Goal: Task Accomplishment & Management: Manage account settings

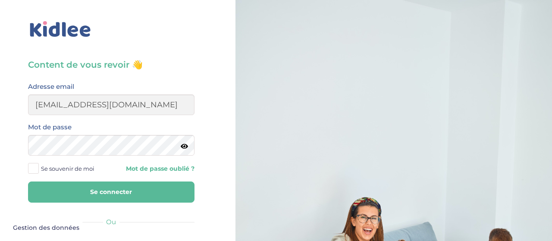
click at [96, 194] on button "Se connecter" at bounding box center [111, 191] width 166 height 21
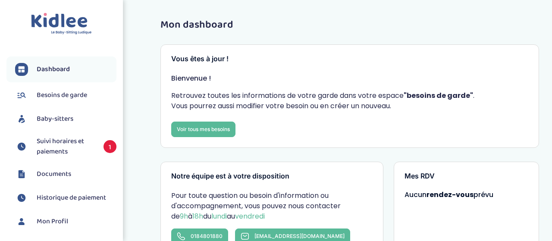
click at [65, 143] on span "Suivi horaires et paiements" at bounding box center [66, 146] width 58 height 21
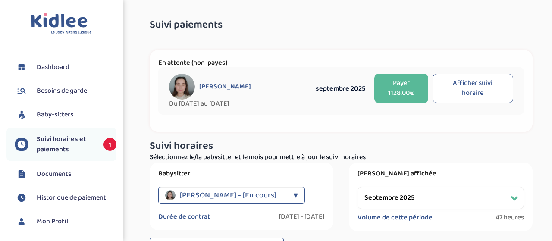
select select "septembre 2025"
click at [481, 87] on button "Afficher suivi horaire" at bounding box center [472, 88] width 81 height 29
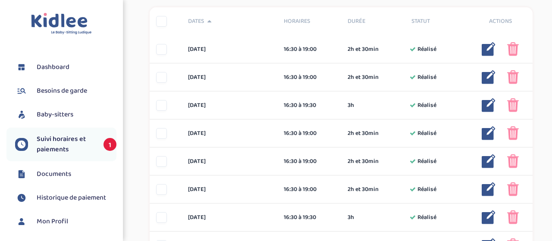
scroll to position [257, 0]
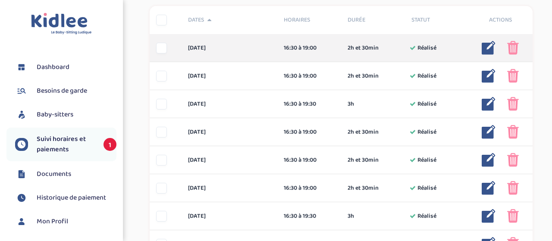
click at [162, 48] on div at bounding box center [161, 48] width 11 height 11
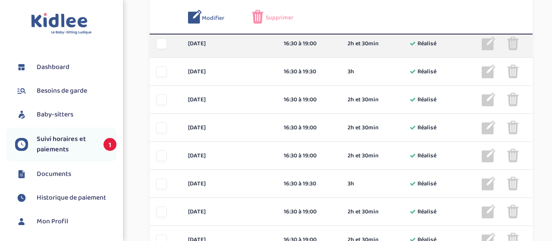
click at [162, 45] on div at bounding box center [161, 43] width 11 height 11
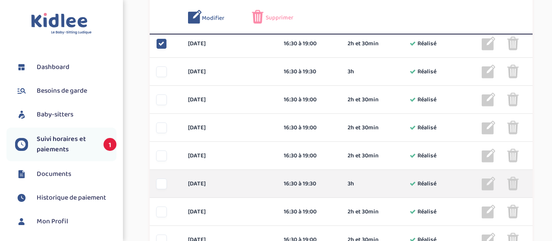
click at [160, 184] on div at bounding box center [161, 183] width 11 height 11
click at [161, 181] on icon at bounding box center [161, 184] width 6 height 6
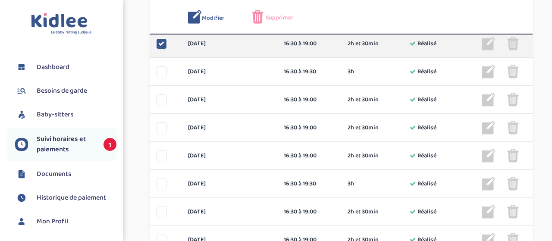
click at [512, 44] on img at bounding box center [513, 44] width 12 height 14
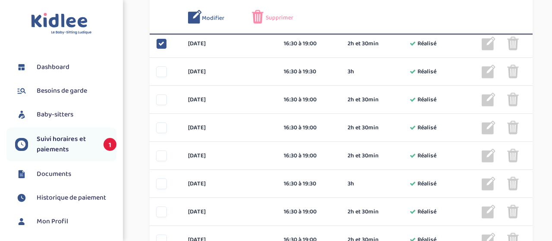
click at [264, 19] on div "Supprimer" at bounding box center [277, 17] width 51 height 14
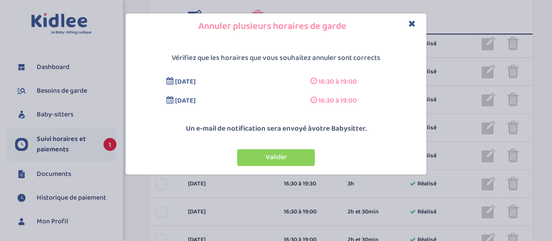
click at [411, 27] on icon "Close" at bounding box center [411, 23] width 7 height 9
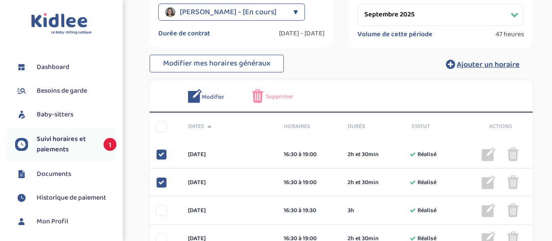
scroll to position [165, 0]
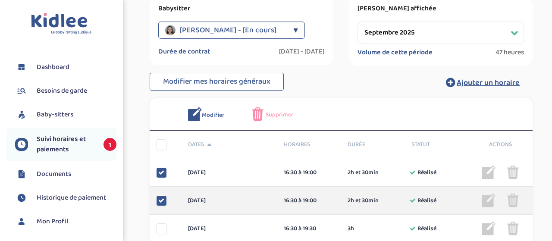
click at [162, 197] on div at bounding box center [161, 200] width 11 height 11
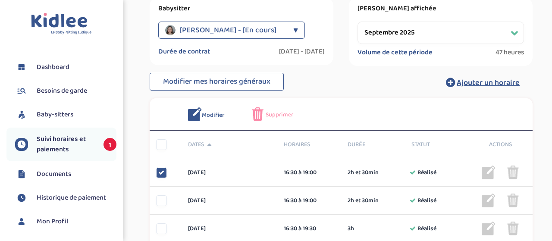
click at [270, 111] on span "Supprimer" at bounding box center [280, 114] width 28 height 9
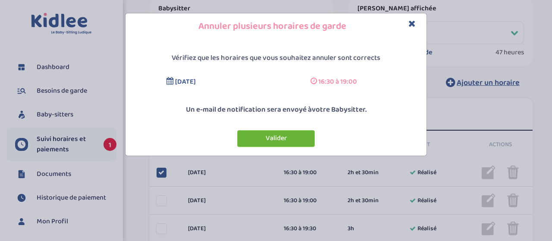
click at [269, 139] on button "Valider" at bounding box center [276, 138] width 78 height 17
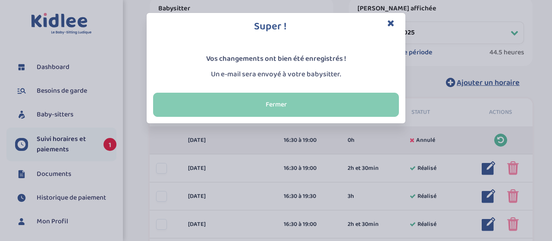
click at [286, 103] on button "Fermer" at bounding box center [276, 105] width 246 height 24
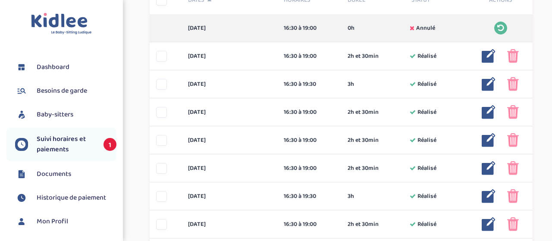
scroll to position [286, 0]
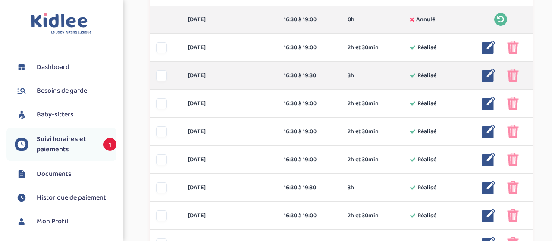
click at [161, 75] on div at bounding box center [161, 75] width 11 height 11
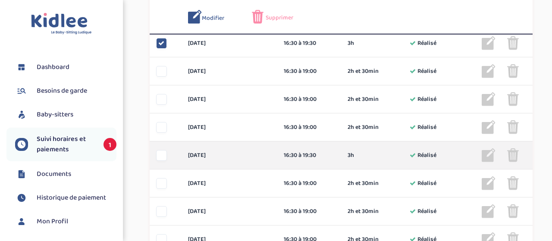
click at [160, 157] on div at bounding box center [161, 155] width 11 height 11
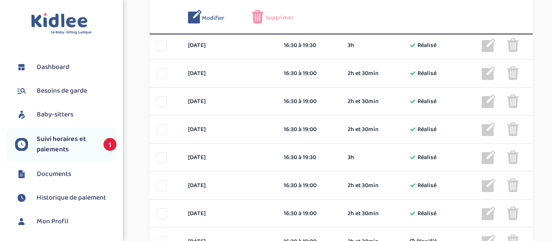
scroll to position [536, 0]
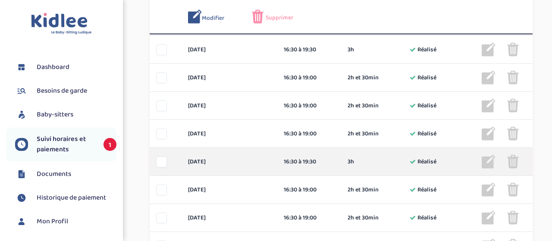
click at [164, 160] on div at bounding box center [161, 161] width 11 height 11
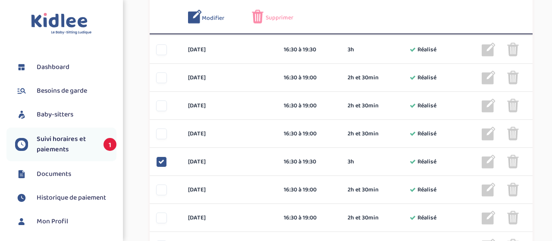
click at [278, 17] on span "Supprimer" at bounding box center [280, 17] width 28 height 9
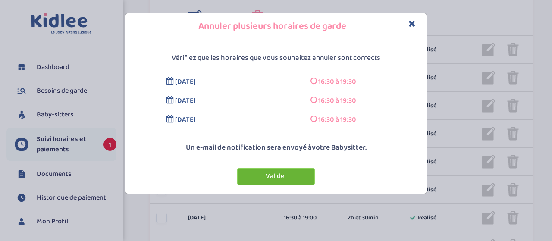
click at [275, 177] on button "Valider" at bounding box center [276, 176] width 78 height 17
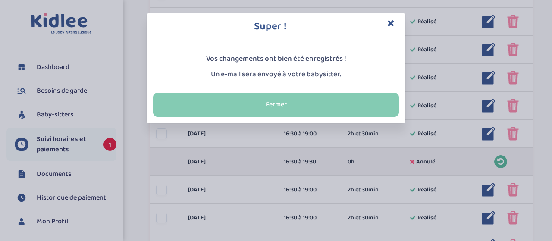
click at [283, 106] on button "Fermer" at bounding box center [276, 105] width 246 height 24
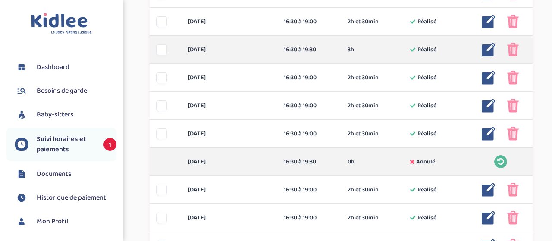
click at [484, 48] on img at bounding box center [488, 50] width 14 height 14
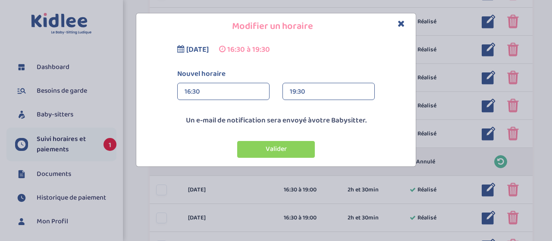
click at [326, 90] on div "19:30" at bounding box center [329, 91] width 78 height 17
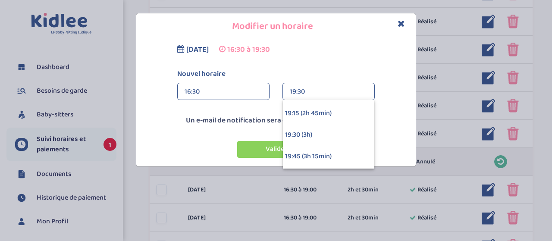
scroll to position [179, 0]
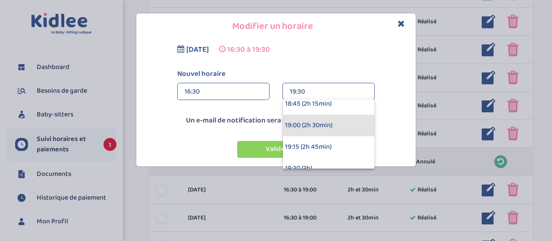
click at [303, 130] on div "19:00 (2h 30min)" at bounding box center [328, 126] width 91 height 22
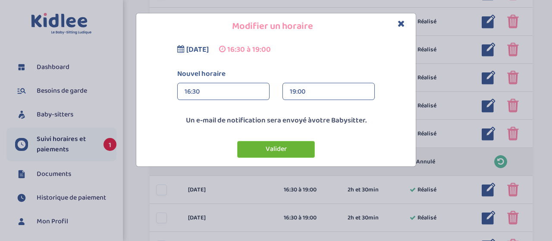
click at [272, 150] on button "Valider" at bounding box center [276, 149] width 78 height 17
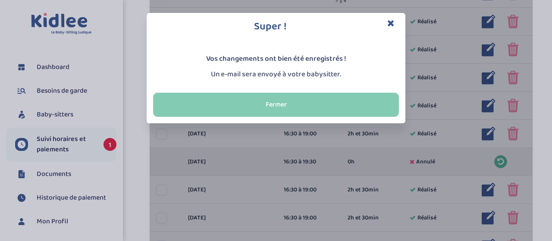
click at [286, 112] on button "Fermer" at bounding box center [276, 105] width 246 height 24
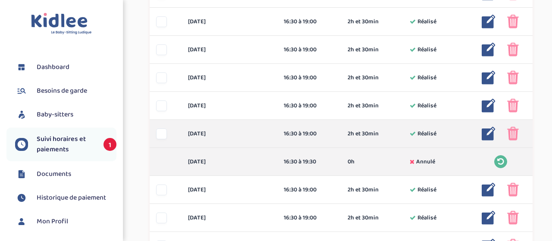
click at [483, 135] on img at bounding box center [488, 134] width 14 height 14
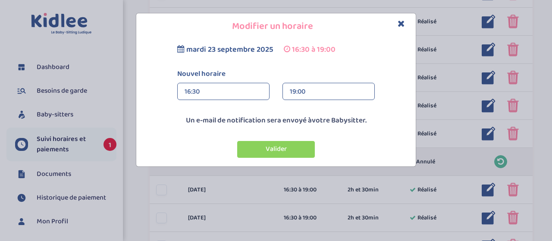
click at [311, 88] on div "19:00" at bounding box center [329, 91] width 78 height 17
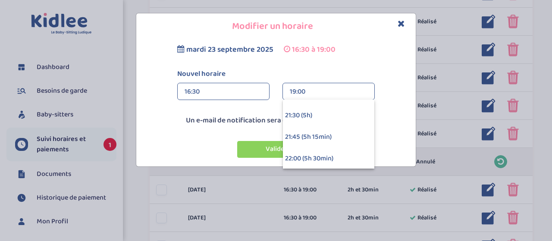
scroll to position [521, 0]
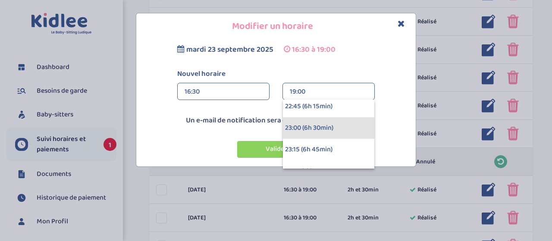
click at [309, 126] on div "23:00 (6h 30min)" at bounding box center [328, 128] width 91 height 22
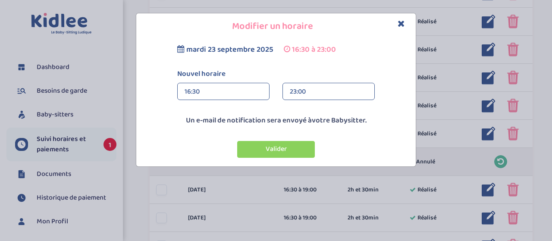
click at [302, 92] on div "23:00" at bounding box center [329, 91] width 78 height 17
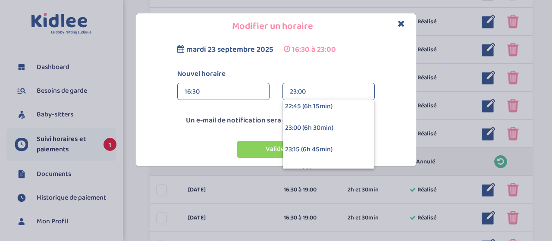
scroll to position [555, 0]
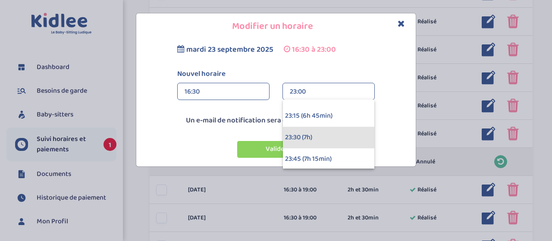
click at [312, 138] on div "23:30 (7h)" at bounding box center [328, 138] width 91 height 22
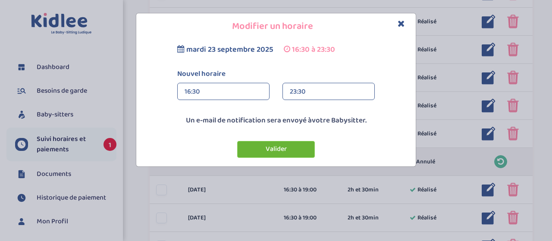
click at [260, 147] on button "Valider" at bounding box center [276, 149] width 78 height 17
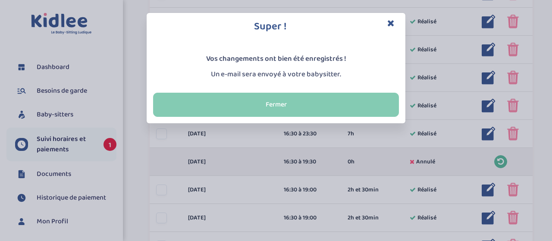
click at [281, 103] on button "Fermer" at bounding box center [276, 105] width 246 height 24
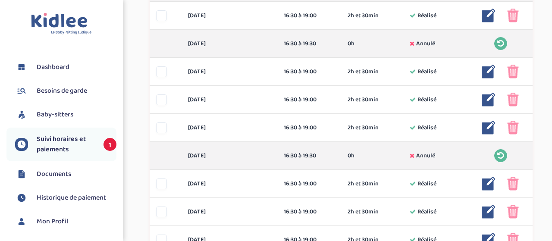
scroll to position [316, 0]
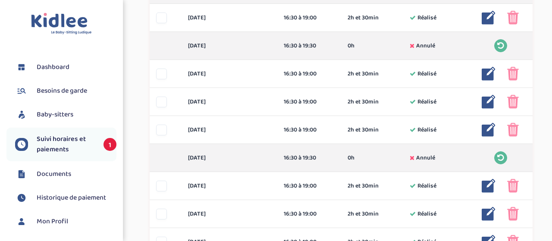
drag, startPoint x: 544, startPoint y: 101, endPoint x: 544, endPoint y: 113, distance: 12.1
click at [544, 113] on div "Suivi paiements XcYDYnq0HjLAP54tSWPerBupiWxBLCeIOigKk8cQ En attente (non-payes)…" at bounding box center [341, 102] width 409 height 811
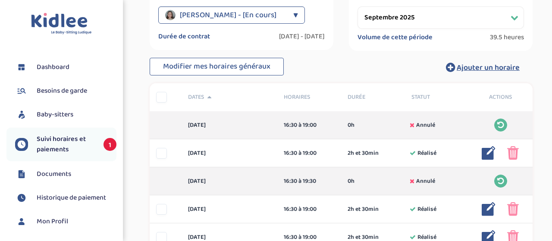
scroll to position [0, 0]
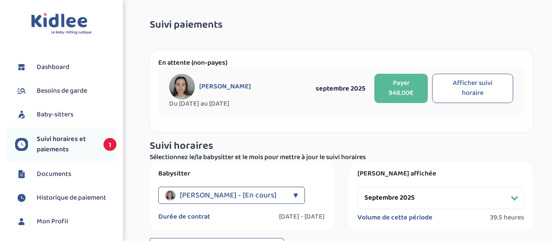
click at [389, 91] on button "Payer 948.00€" at bounding box center [400, 88] width 53 height 29
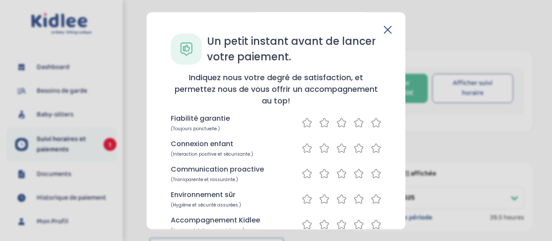
click at [387, 27] on icon at bounding box center [388, 30] width 8 height 8
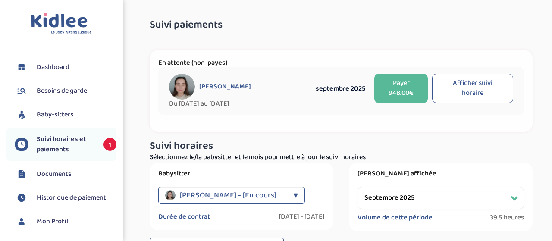
click at [401, 87] on button "Payer 948.00€" at bounding box center [400, 88] width 53 height 29
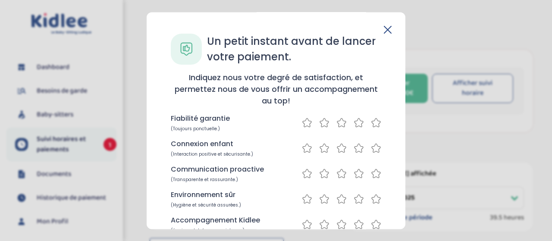
scroll to position [129, 0]
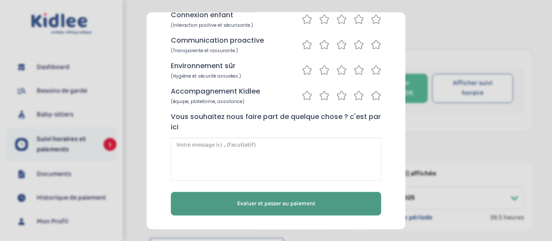
click at [286, 203] on span "Evaluer et passer au paiement" at bounding box center [276, 203] width 78 height 9
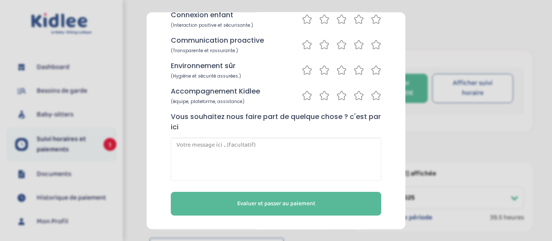
scroll to position [0, 0]
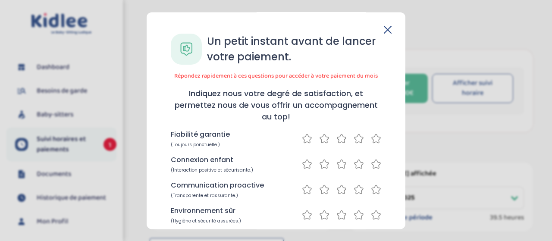
click at [375, 141] on icon at bounding box center [376, 138] width 10 height 11
click at [377, 164] on icon at bounding box center [376, 164] width 10 height 11
click at [379, 185] on icon at bounding box center [376, 189] width 10 height 11
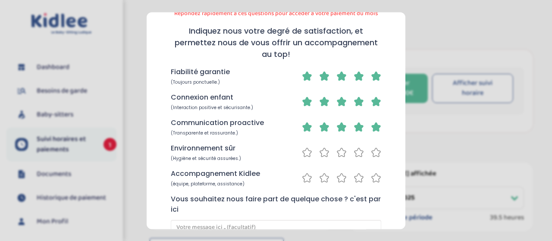
scroll to position [87, 0]
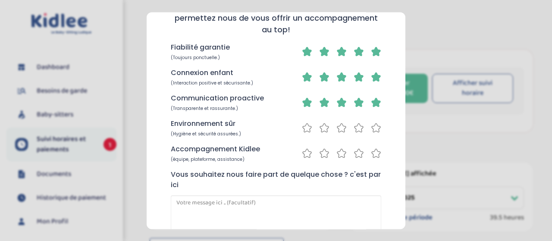
click at [375, 127] on icon at bounding box center [376, 127] width 10 height 11
click at [378, 152] on icon at bounding box center [376, 153] width 9 height 9
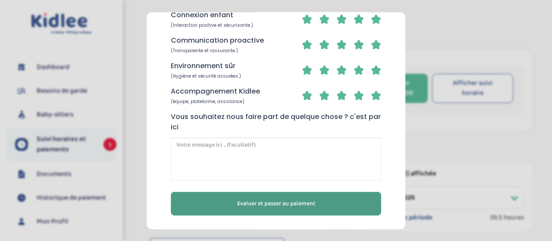
click at [295, 208] on span "Evaluer et passer au paiement" at bounding box center [276, 203] width 78 height 9
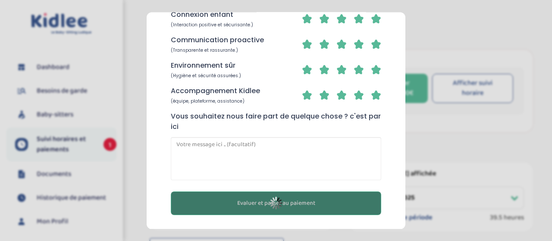
scroll to position [129, 0]
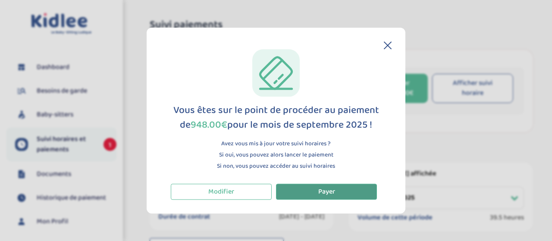
click at [331, 191] on span "Payer" at bounding box center [326, 191] width 17 height 11
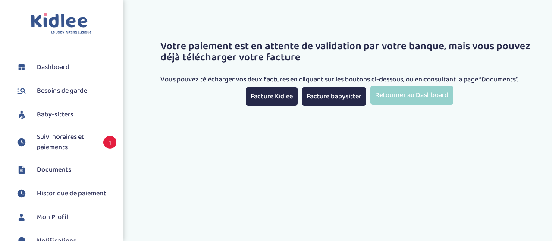
click at [52, 138] on span "Suivi horaires et paiements" at bounding box center [66, 142] width 58 height 21
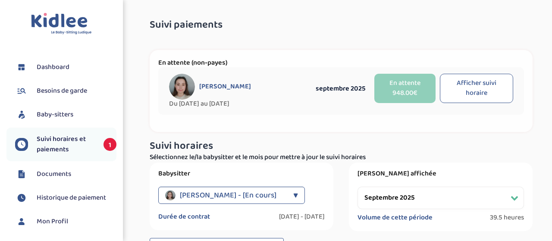
select select "septembre 2025"
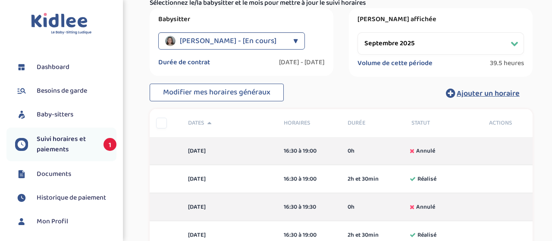
scroll to position [159, 0]
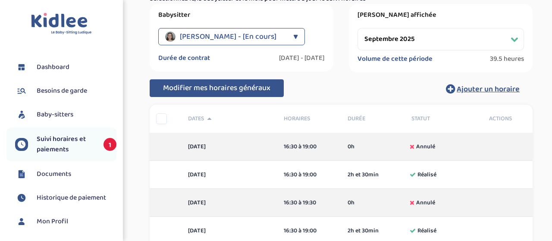
click at [190, 88] on span "Modifier mes horaires généraux" at bounding box center [216, 88] width 107 height 12
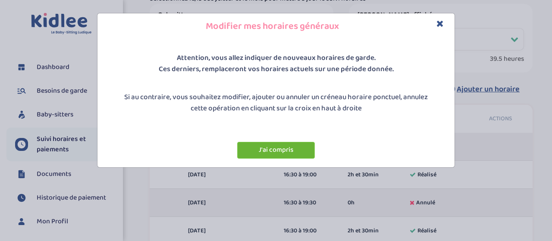
click at [285, 149] on button "J'ai compris" at bounding box center [276, 150] width 78 height 17
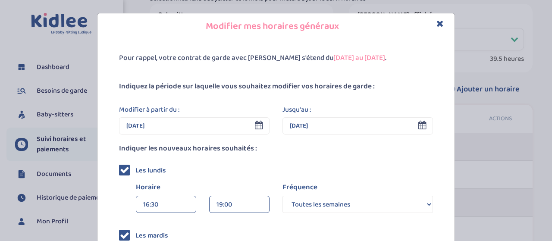
click at [339, 134] on input "31 Juil 2026" at bounding box center [357, 125] width 150 height 17
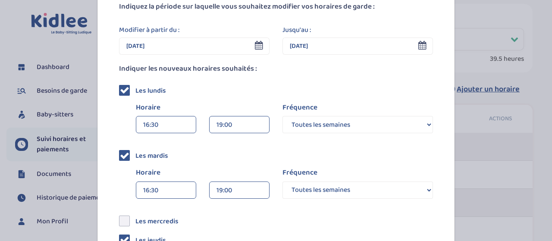
scroll to position [82, 0]
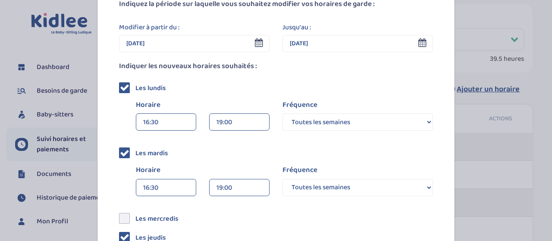
click at [422, 42] on icon at bounding box center [422, 42] width 8 height 9
click at [362, 46] on input "31 Juil 2026" at bounding box center [357, 43] width 150 height 17
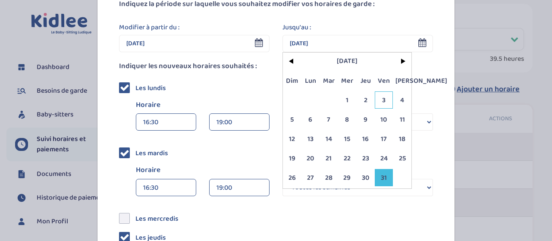
click at [385, 102] on span "3" at bounding box center [384, 99] width 19 height 17
type input "03 Juil 2026"
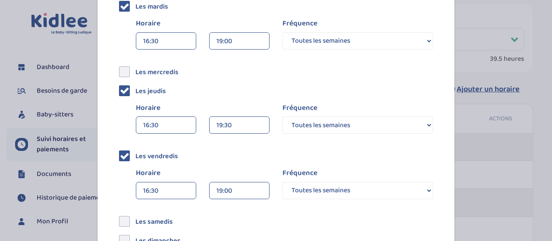
scroll to position [230, 0]
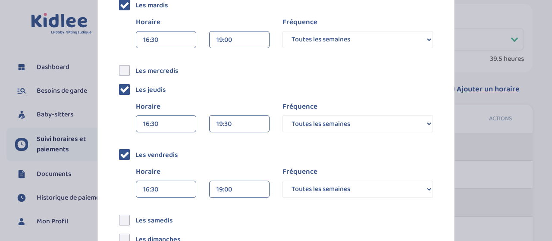
click at [125, 87] on icon at bounding box center [124, 88] width 9 height 9
click at [134, 86] on input "checkbox" at bounding box center [134, 86] width 0 height 0
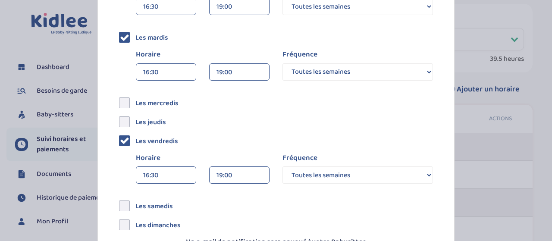
scroll to position [258, 0]
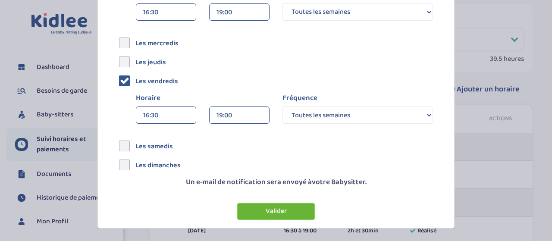
click at [279, 216] on button "Valider" at bounding box center [276, 211] width 78 height 17
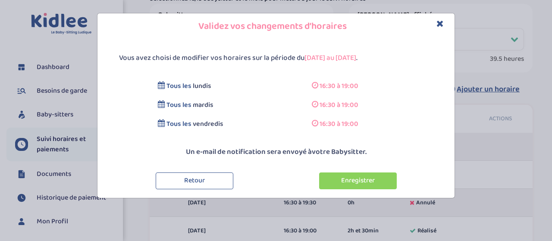
scroll to position [0, 0]
click at [349, 181] on button "Enregistrer" at bounding box center [358, 180] width 78 height 17
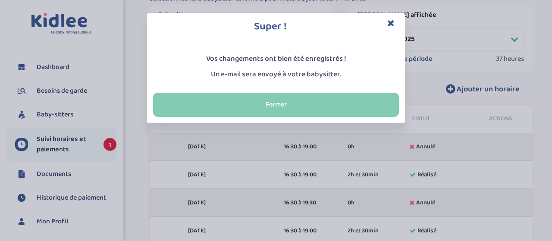
click at [280, 106] on button "Fermer" at bounding box center [276, 105] width 246 height 24
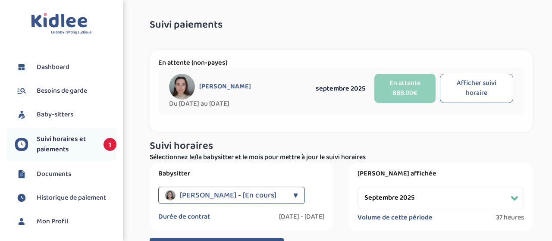
click at [467, 88] on button "Afficher suivi horaire" at bounding box center [476, 88] width 73 height 29
click at [473, 93] on button "Afficher suivi horaire" at bounding box center [476, 88] width 73 height 29
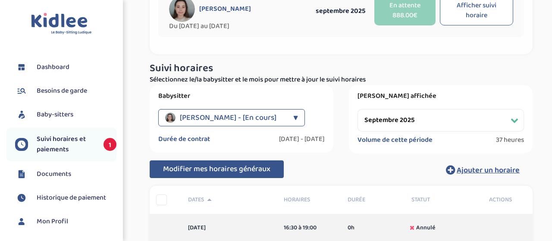
scroll to position [99, 0]
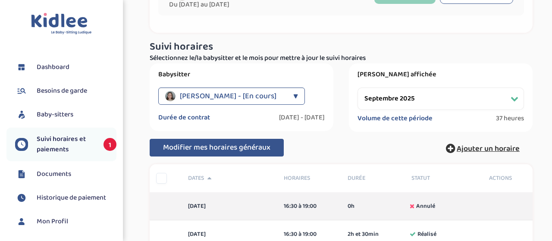
click at [491, 147] on span "Ajouter un horaire" at bounding box center [487, 149] width 63 height 12
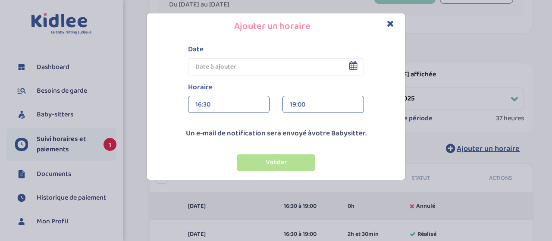
click at [352, 69] on icon at bounding box center [353, 65] width 8 height 9
click at [352, 65] on icon at bounding box center [353, 65] width 8 height 9
drag, startPoint x: 352, startPoint y: 65, endPoint x: 283, endPoint y: 63, distance: 69.4
click at [299, 60] on div "Date < Sep 2025 > Dim Lun Mar Mer Jeu Ven Sam 1 2 3 4 5 6 7 8 9 10 11 12 13 14 …" at bounding box center [275, 59] width 189 height 31
click at [280, 63] on input "text" at bounding box center [276, 66] width 176 height 17
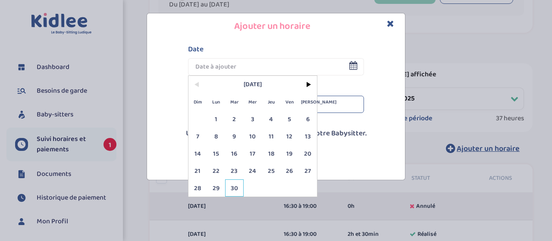
click at [235, 190] on span "30" at bounding box center [234, 187] width 19 height 17
type input "30 Sep 2025"
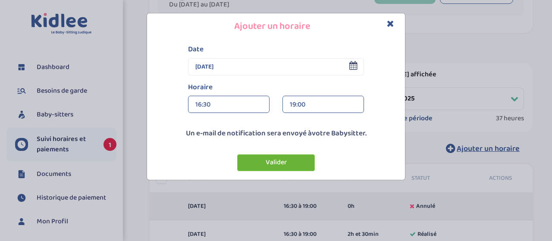
click at [277, 163] on button "Valider" at bounding box center [276, 162] width 78 height 17
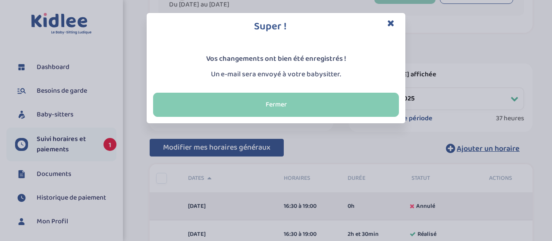
click at [316, 101] on button "Fermer" at bounding box center [276, 105] width 246 height 24
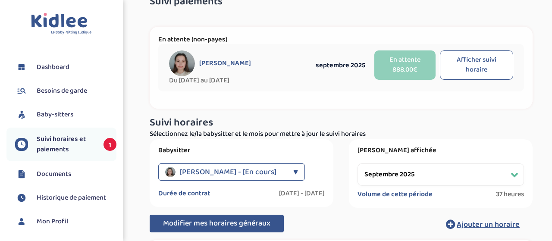
scroll to position [0, 0]
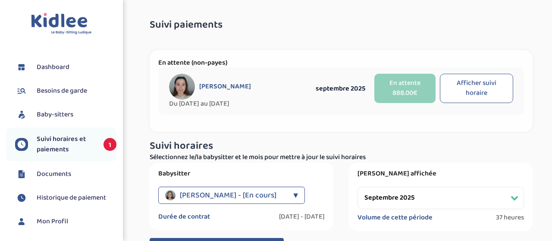
click at [475, 90] on button "Afficher suivi horaire" at bounding box center [476, 88] width 73 height 29
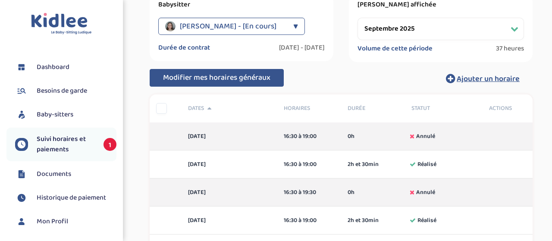
scroll to position [168, 0]
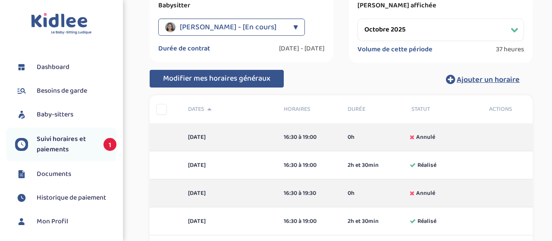
click option "octobre 2025" at bounding box center [0, 0] width 0 height 0
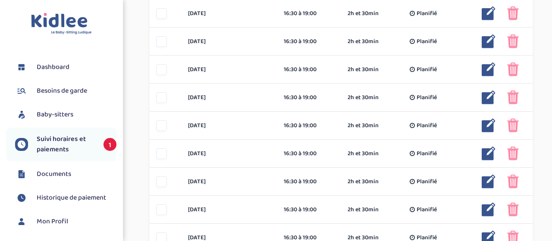
scroll to position [449, 0]
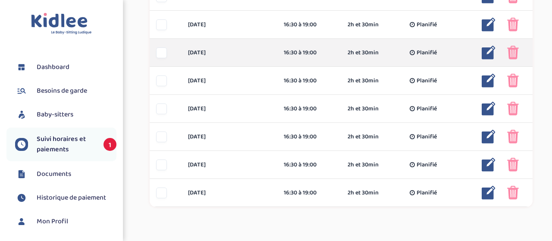
click at [161, 53] on div at bounding box center [161, 52] width 11 height 11
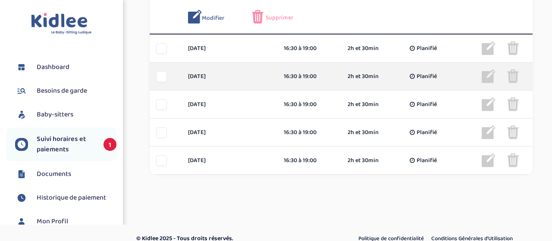
click at [162, 78] on div at bounding box center [161, 76] width 11 height 11
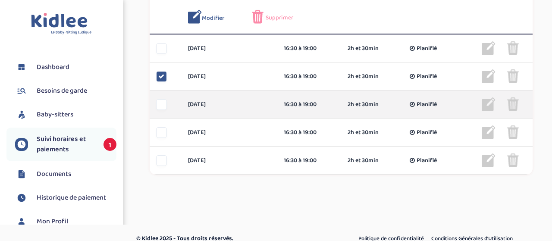
click at [165, 105] on div at bounding box center [161, 104] width 11 height 11
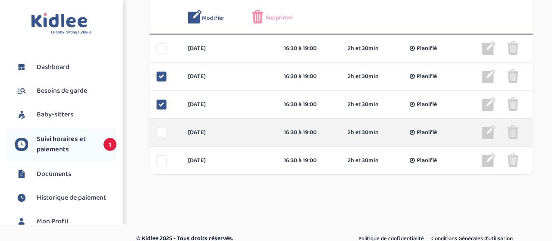
click at [163, 134] on div at bounding box center [161, 132] width 11 height 11
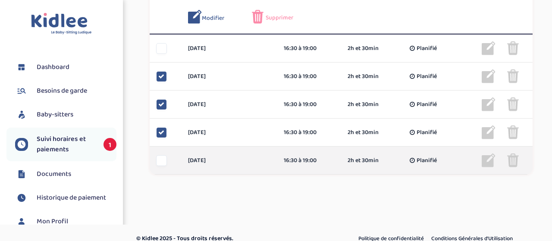
click at [165, 163] on div at bounding box center [161, 160] width 11 height 11
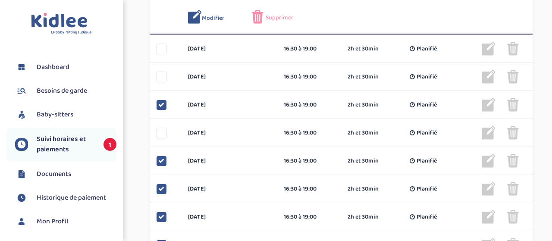
scroll to position [393, 0]
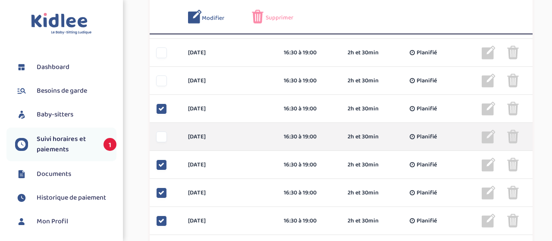
click at [158, 134] on div at bounding box center [161, 136] width 11 height 11
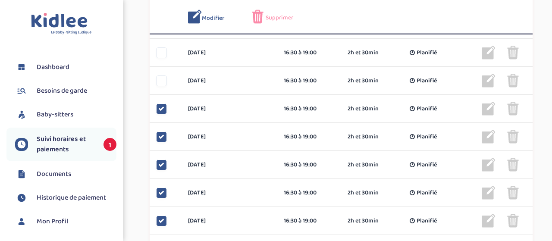
click at [282, 13] on div "Supprimer" at bounding box center [277, 17] width 51 height 14
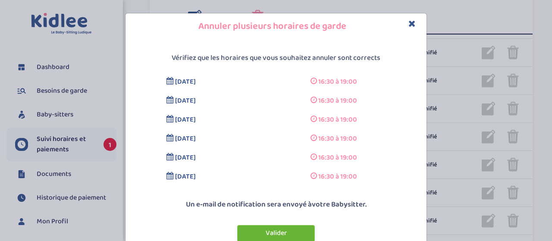
click at [284, 230] on button "Valider" at bounding box center [276, 233] width 78 height 17
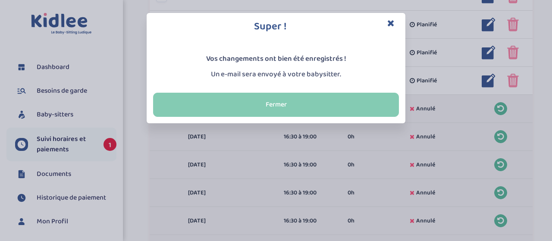
click at [280, 104] on button "Fermer" at bounding box center [276, 105] width 246 height 24
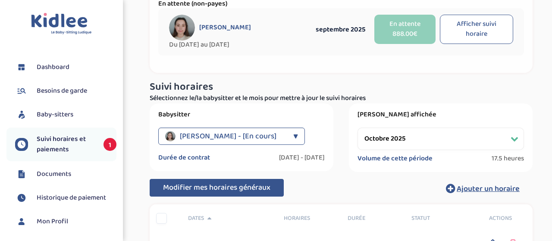
scroll to position [10, 0]
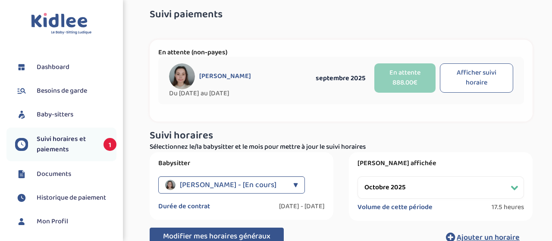
click at [357, 176] on select "Filtrer par mois septembre 2025 octobre 2025 novembre 2025 décembre 2025 janvie…" at bounding box center [440, 187] width 166 height 22
select select "septembre 2025"
click option "septembre 2025" at bounding box center [0, 0] width 0 height 0
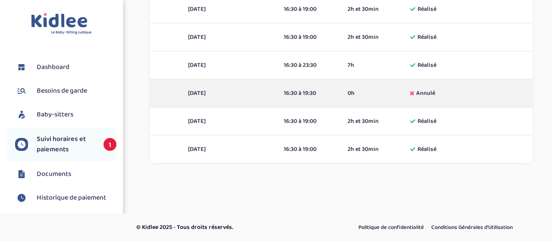
scroll to position [122, 0]
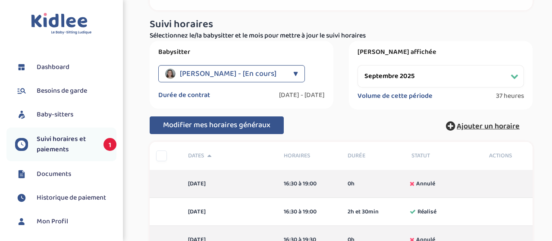
click at [495, 125] on span "Ajouter un horaire" at bounding box center [487, 126] width 63 height 12
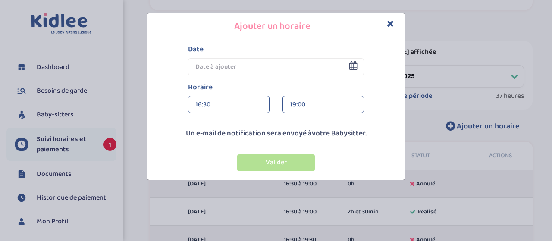
click at [273, 67] on input "text" at bounding box center [276, 66] width 176 height 17
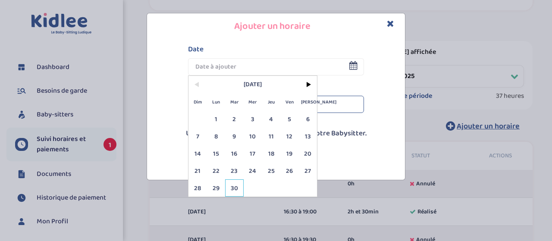
click at [235, 187] on span "30" at bounding box center [234, 187] width 19 height 17
type input "30 Sep 2025"
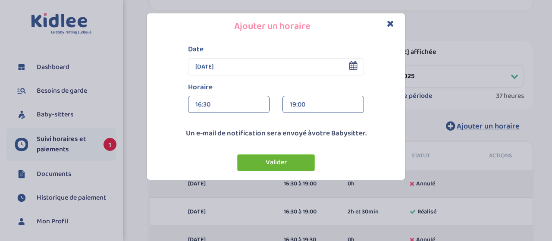
click at [271, 162] on button "Valider" at bounding box center [276, 162] width 78 height 17
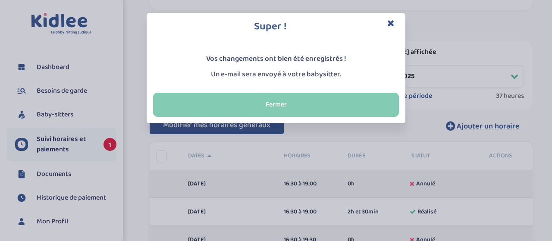
click at [274, 104] on button "Fermer" at bounding box center [276, 105] width 246 height 24
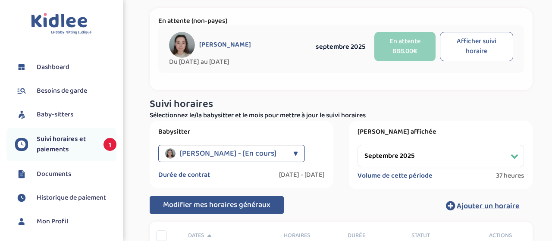
scroll to position [0, 0]
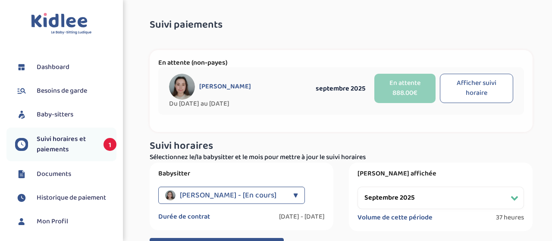
click at [56, 146] on span "Suivi horaires et paiements" at bounding box center [66, 144] width 58 height 21
select select "septembre 2025"
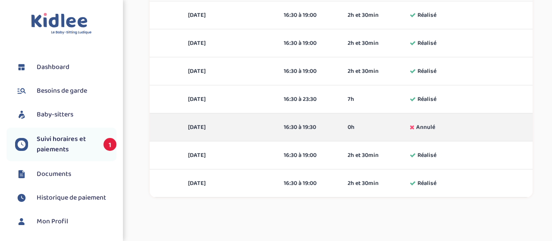
scroll to position [604, 0]
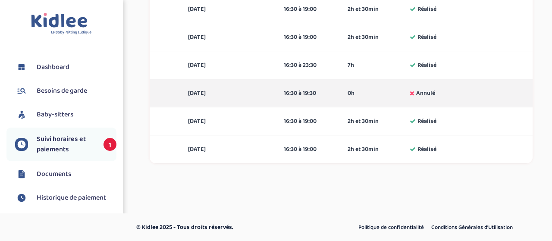
click at [45, 74] on li "Dashboard" at bounding box center [61, 67] width 110 height 22
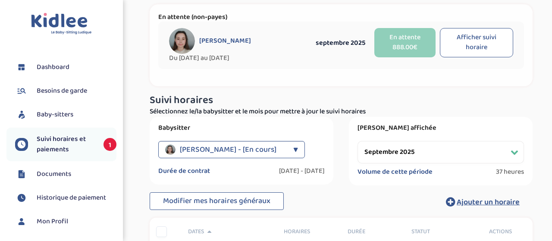
scroll to position [51, 0]
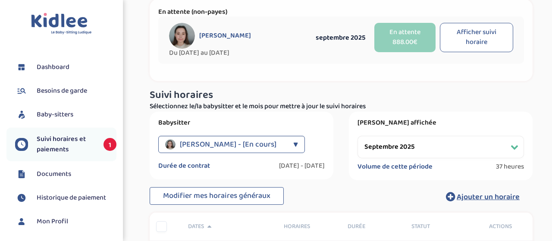
click at [46, 68] on span "Dashboard" at bounding box center [53, 67] width 33 height 10
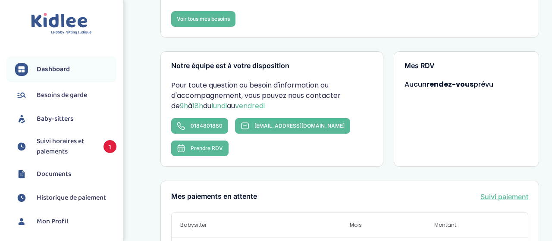
scroll to position [155, 0]
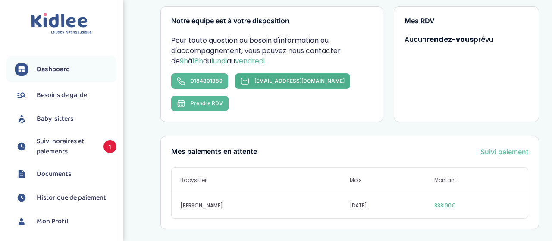
click at [274, 79] on span "contact@kidlee.fr" at bounding box center [299, 81] width 90 height 6
drag, startPoint x: 331, startPoint y: 181, endPoint x: 358, endPoint y: 138, distance: 50.2
click at [358, 138] on div "Mes paiements en attente Suivi paiement Babysitter Mois Montant Proux Marianne …" at bounding box center [349, 183] width 378 height 94
click at [272, 82] on span "[EMAIL_ADDRESS][DOMAIN_NAME]" at bounding box center [299, 81] width 90 height 6
click at [166, 182] on div "Mes paiements en attente Suivi paiement Babysitter Mois Montant Proux Marianne …" at bounding box center [349, 183] width 378 height 94
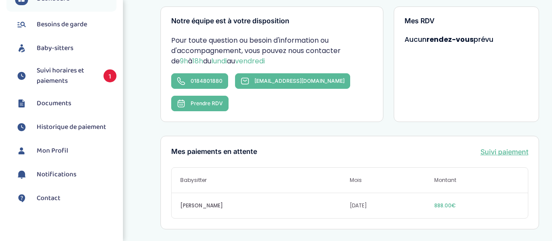
scroll to position [62, 0]
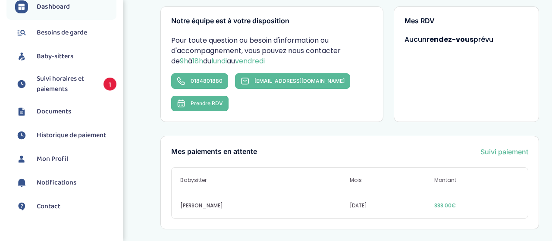
click at [64, 31] on span "Besoins de garde" at bounding box center [62, 33] width 50 height 10
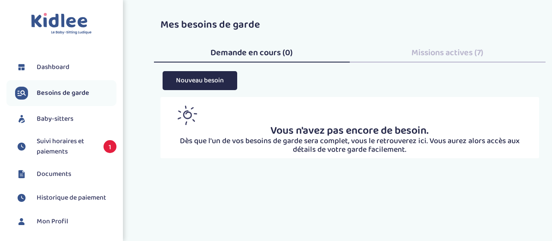
click at [54, 66] on span "Dashboard" at bounding box center [53, 67] width 33 height 10
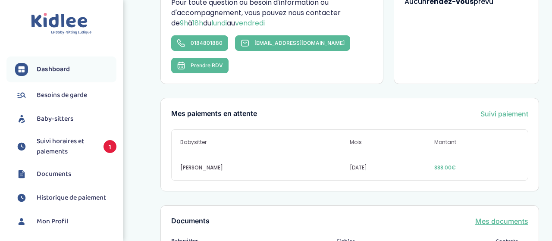
scroll to position [278, 0]
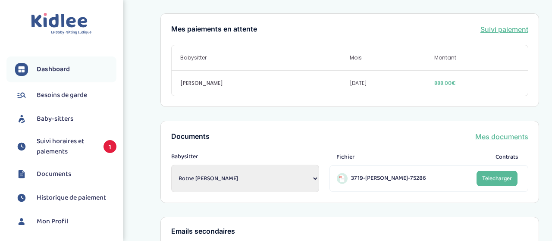
click at [52, 139] on span "Suivi horaires et paiements" at bounding box center [66, 146] width 58 height 21
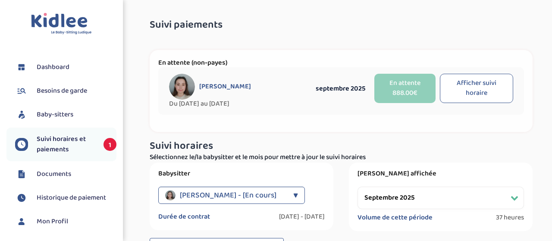
select select "septembre 2025"
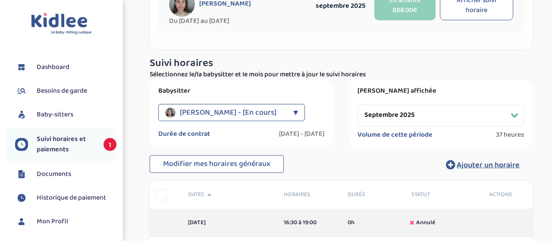
scroll to position [78, 0]
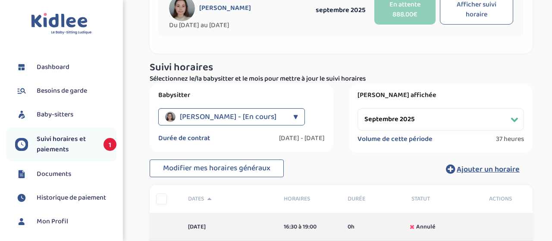
click at [479, 9] on button "Afficher suivi horaire" at bounding box center [476, 9] width 73 height 29
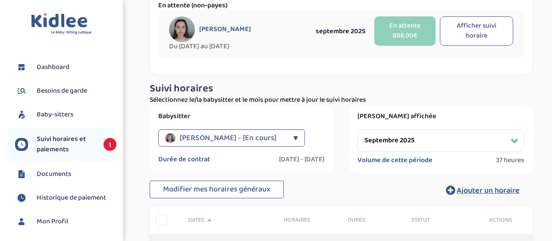
scroll to position [59, 0]
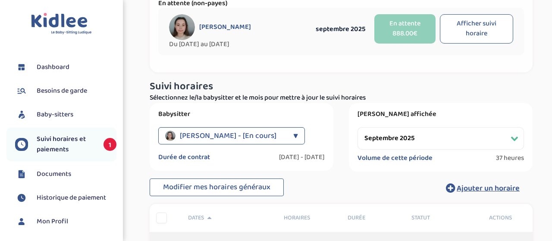
click at [58, 224] on span "Mon Profil" at bounding box center [52, 221] width 31 height 10
